Goal: Task Accomplishment & Management: Manage account settings

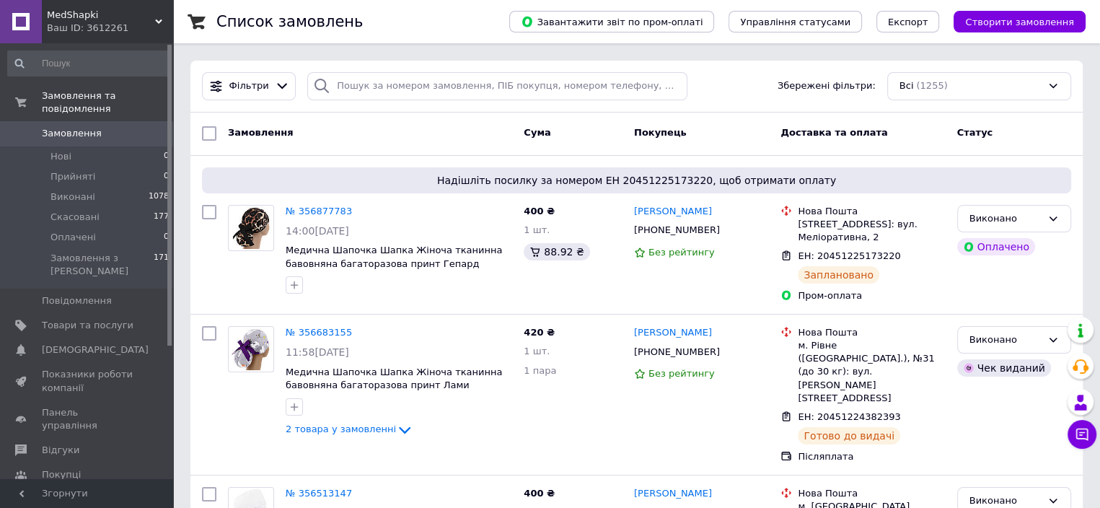
click at [307, 208] on link "№ 356877783" at bounding box center [319, 211] width 66 height 11
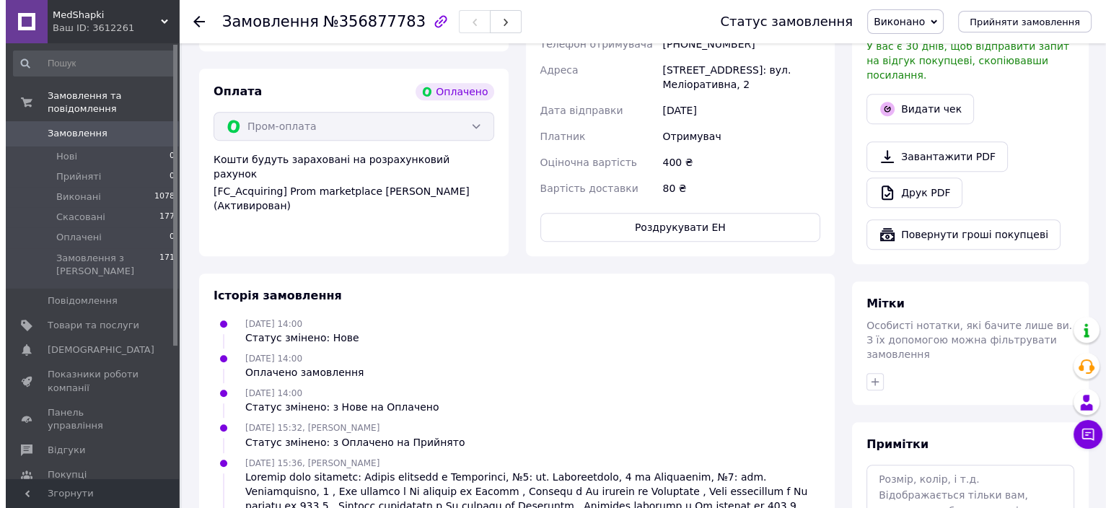
scroll to position [866, 0]
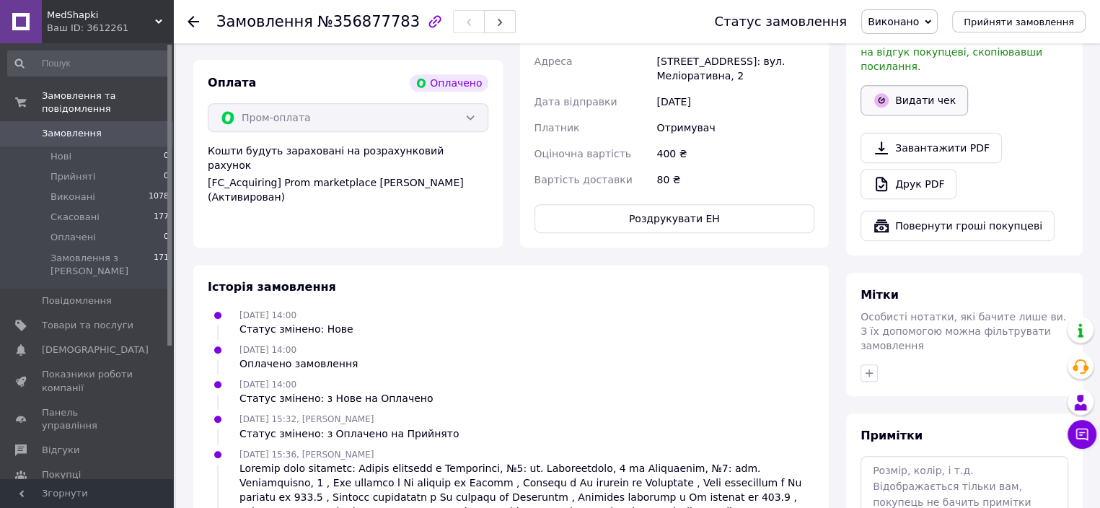
click at [918, 87] on button "Видати чек" at bounding box center [915, 100] width 108 height 30
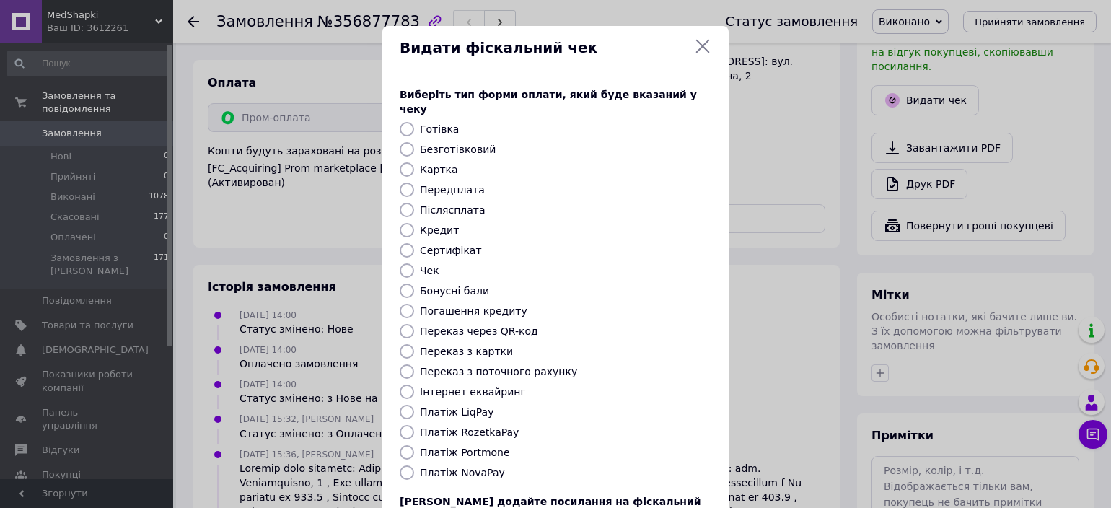
click at [447, 204] on label "Післясплата" at bounding box center [453, 210] width 66 height 12
click at [414, 203] on input "Післясплата" at bounding box center [407, 210] width 14 height 14
radio input "true"
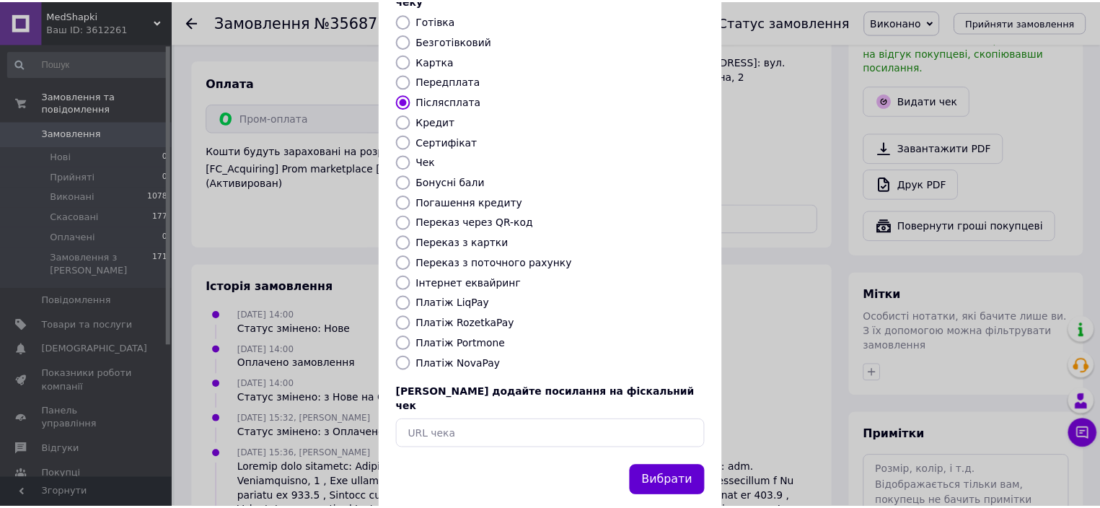
scroll to position [111, 0]
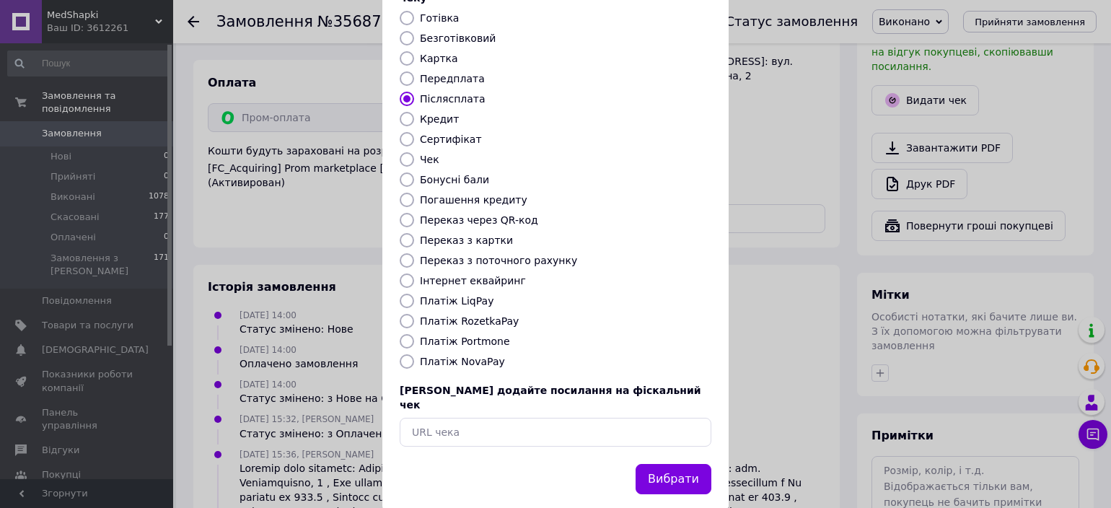
click at [670, 464] on button "Вибрати" at bounding box center [674, 479] width 76 height 31
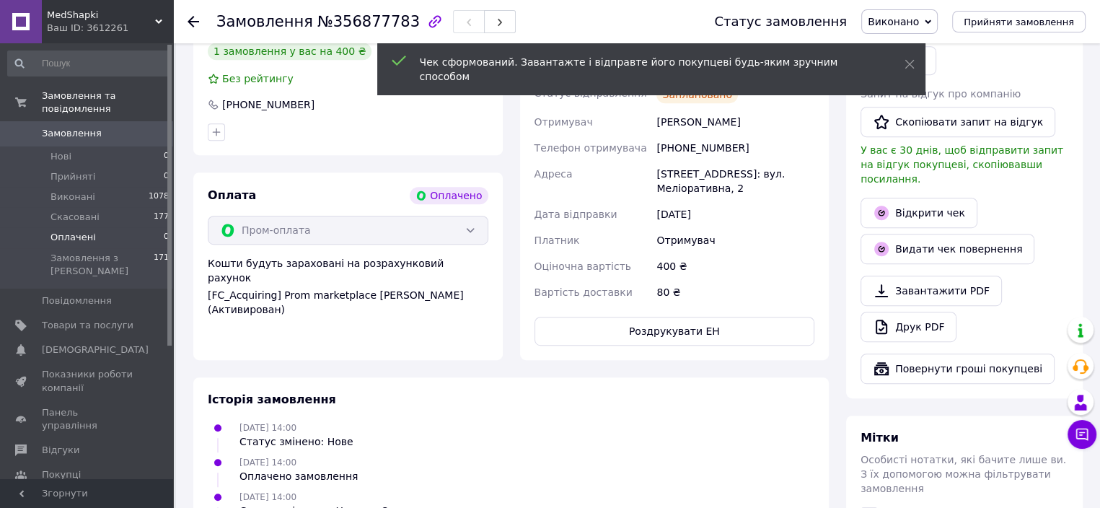
scroll to position [577, 0]
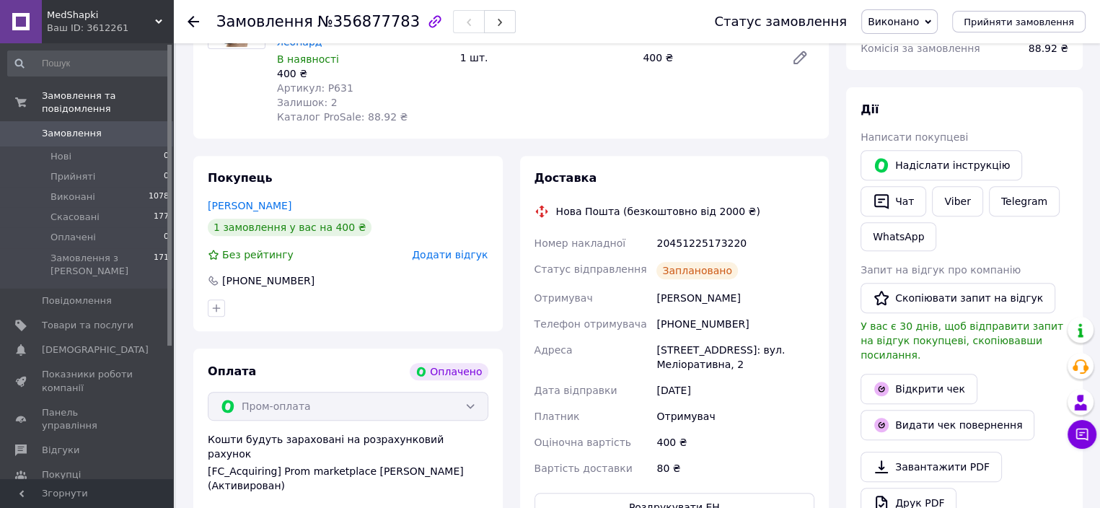
click at [51, 127] on span "Замовлення" at bounding box center [72, 133] width 60 height 13
